Goal: Transaction & Acquisition: Purchase product/service

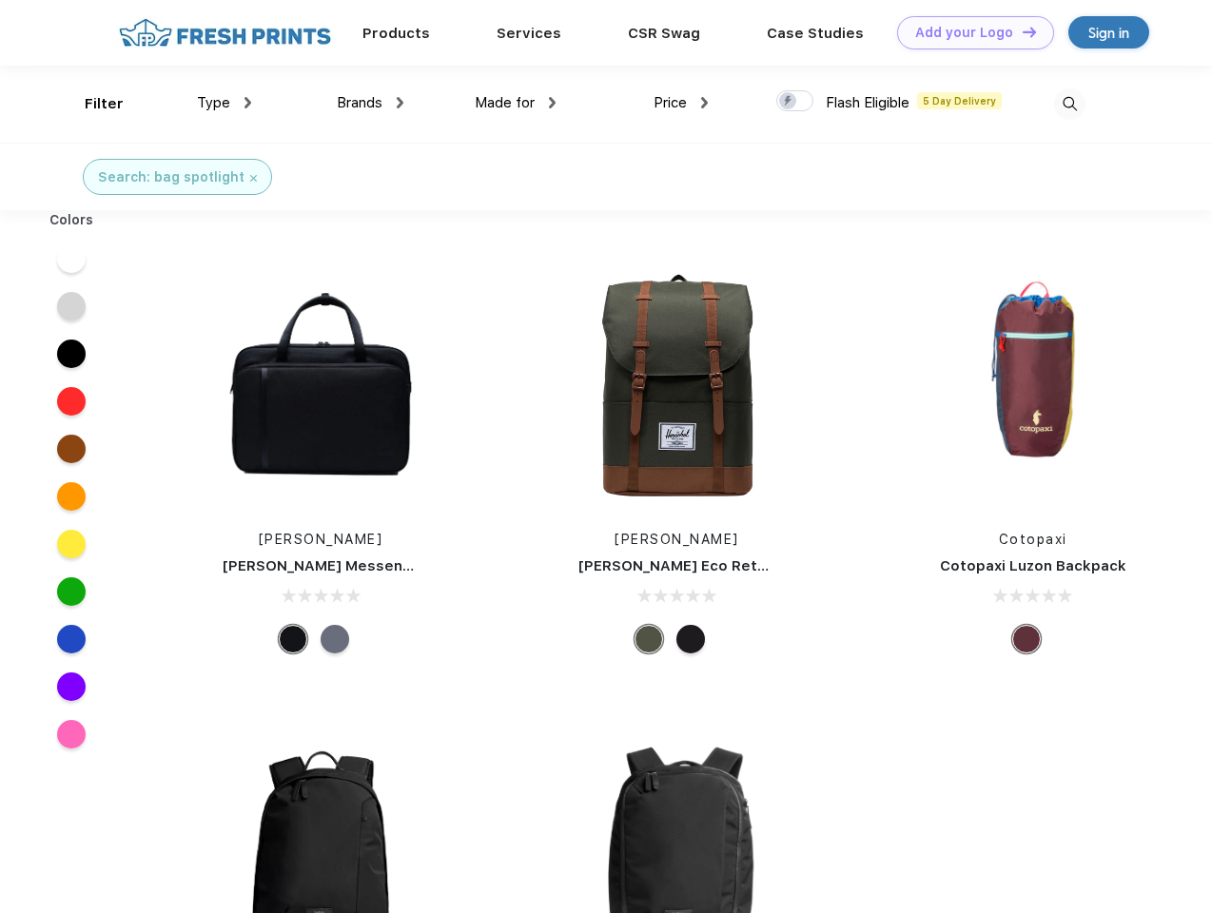
click at [968, 32] on link "Add your Logo Design Tool" at bounding box center [975, 32] width 157 height 33
click at [0, 0] on div "Design Tool" at bounding box center [0, 0] width 0 height 0
click at [1021, 31] on link "Add your Logo Design Tool" at bounding box center [975, 32] width 157 height 33
click at [91, 104] on div "Filter" at bounding box center [104, 104] width 39 height 22
click at [225, 103] on span "Type" at bounding box center [213, 102] width 33 height 17
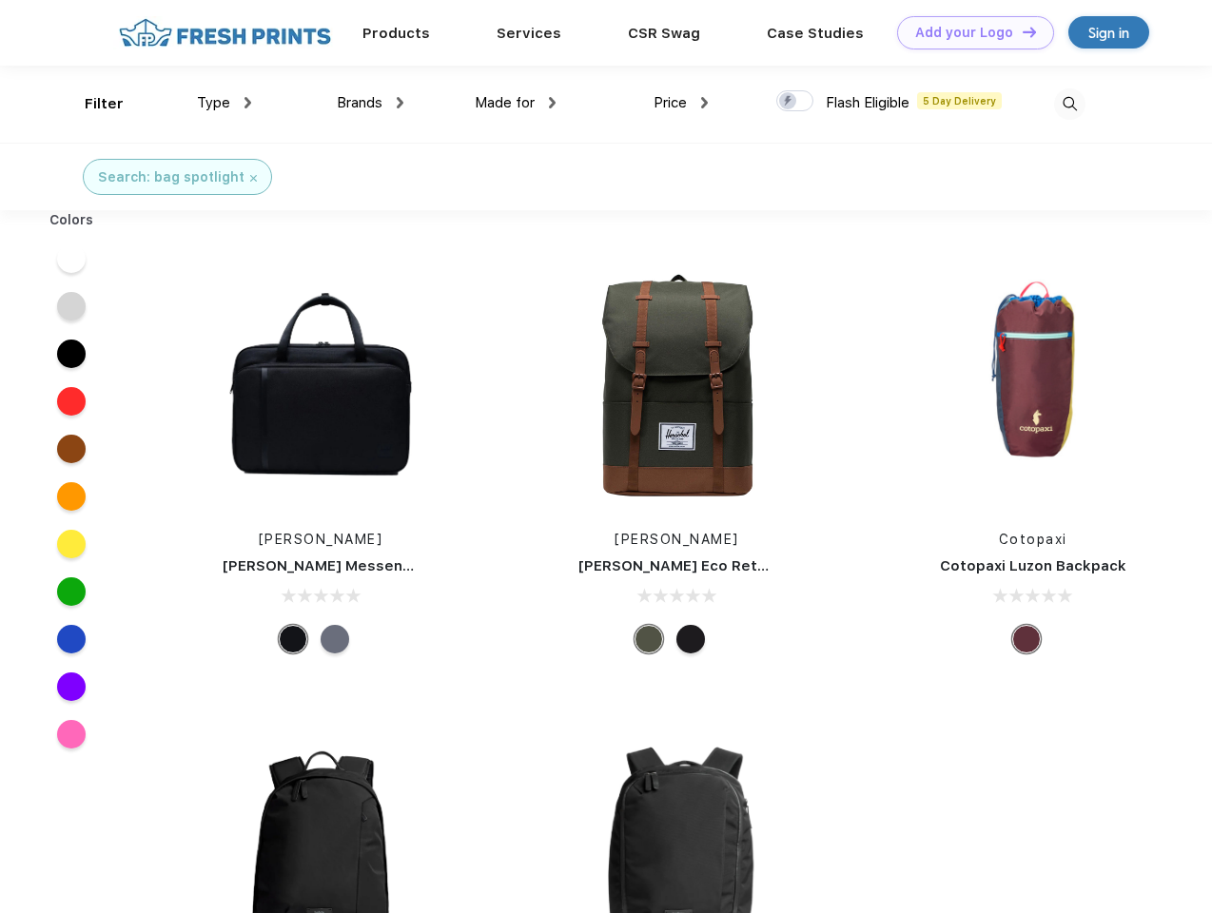
click at [370, 103] on span "Brands" at bounding box center [360, 102] width 46 height 17
click at [516, 103] on span "Made for" at bounding box center [505, 102] width 60 height 17
click at [681, 103] on span "Price" at bounding box center [670, 102] width 33 height 17
click at [795, 102] on div at bounding box center [794, 100] width 37 height 21
click at [789, 102] on input "checkbox" at bounding box center [782, 95] width 12 height 12
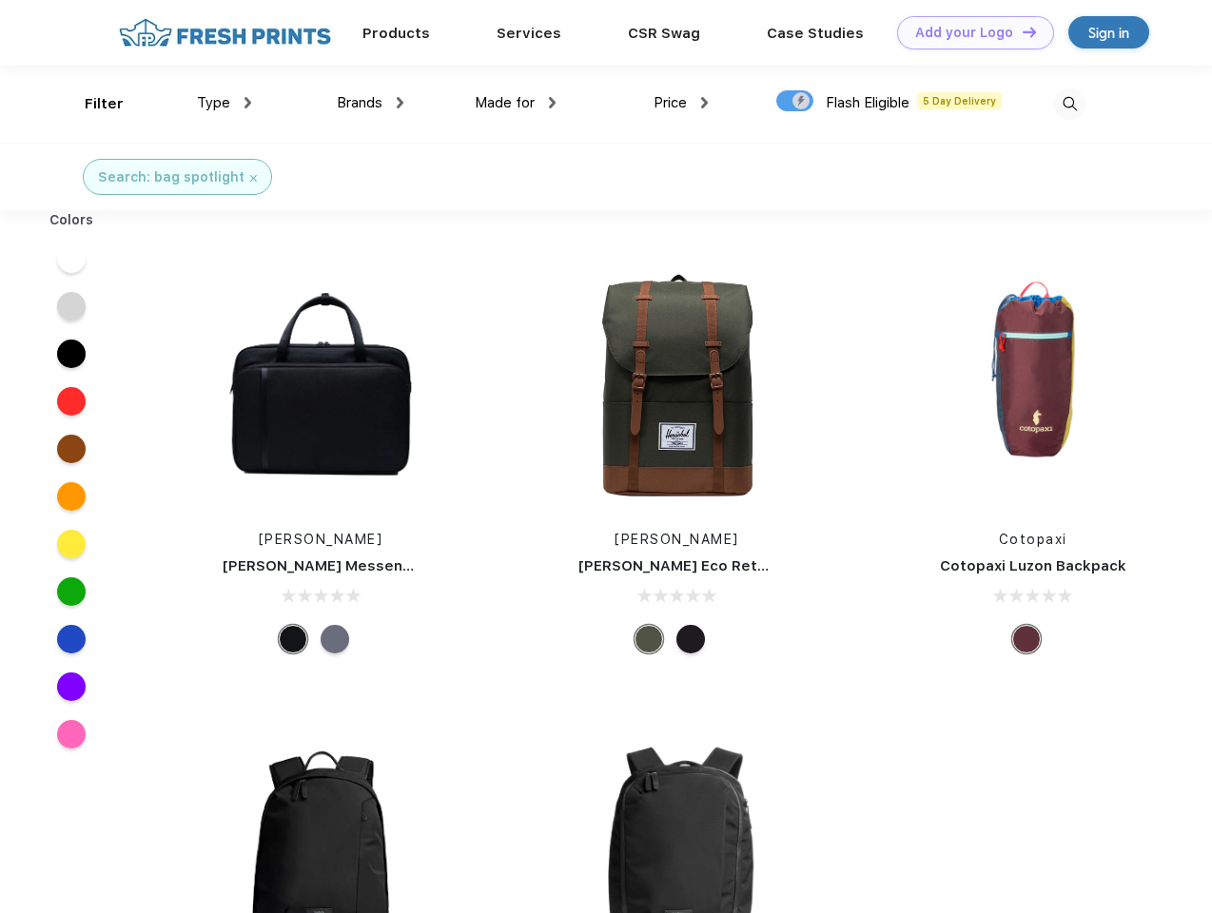
click at [1069, 104] on img at bounding box center [1069, 103] width 31 height 31
